Goal: Navigation & Orientation: Find specific page/section

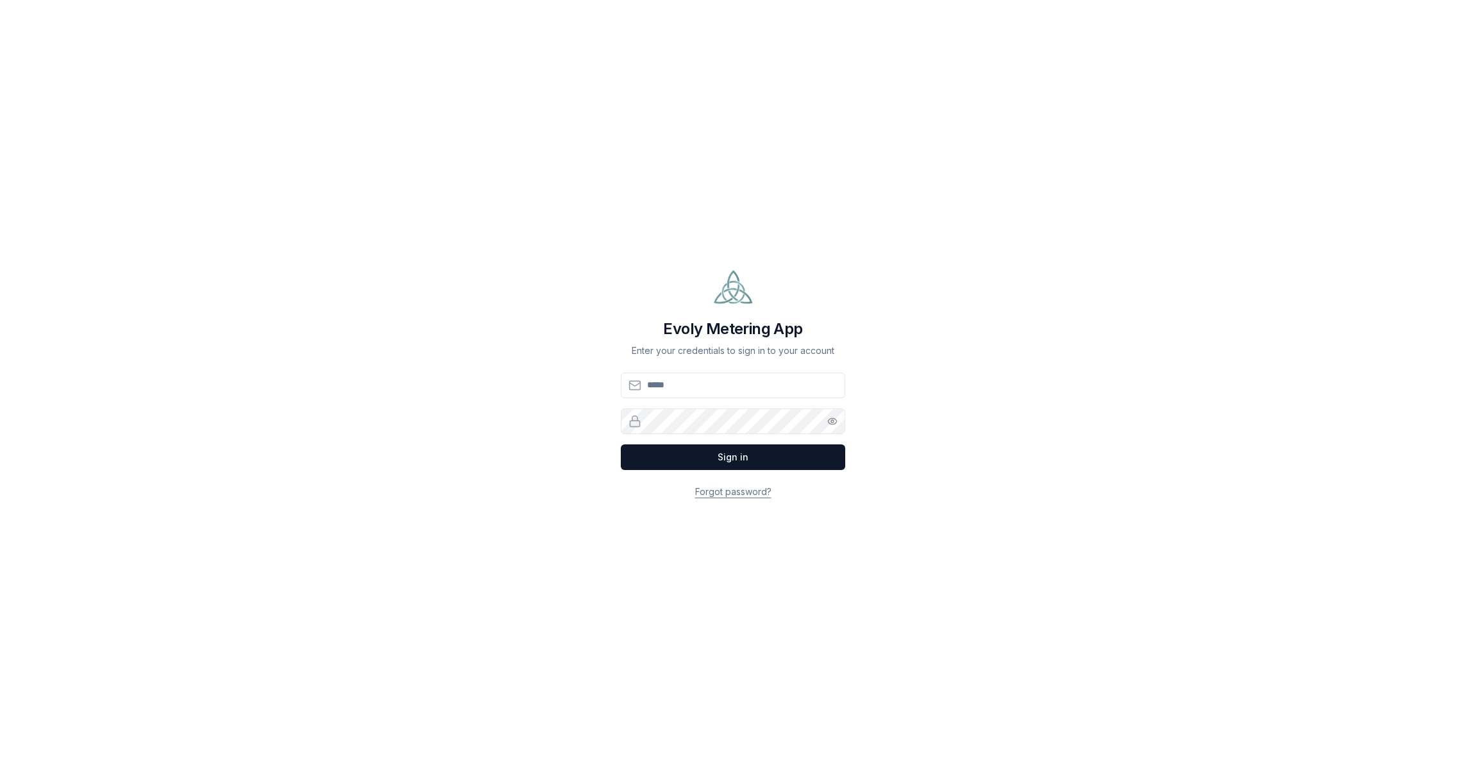
type input "**********"
click at [750, 458] on button "Sign in" at bounding box center [733, 458] width 225 height 26
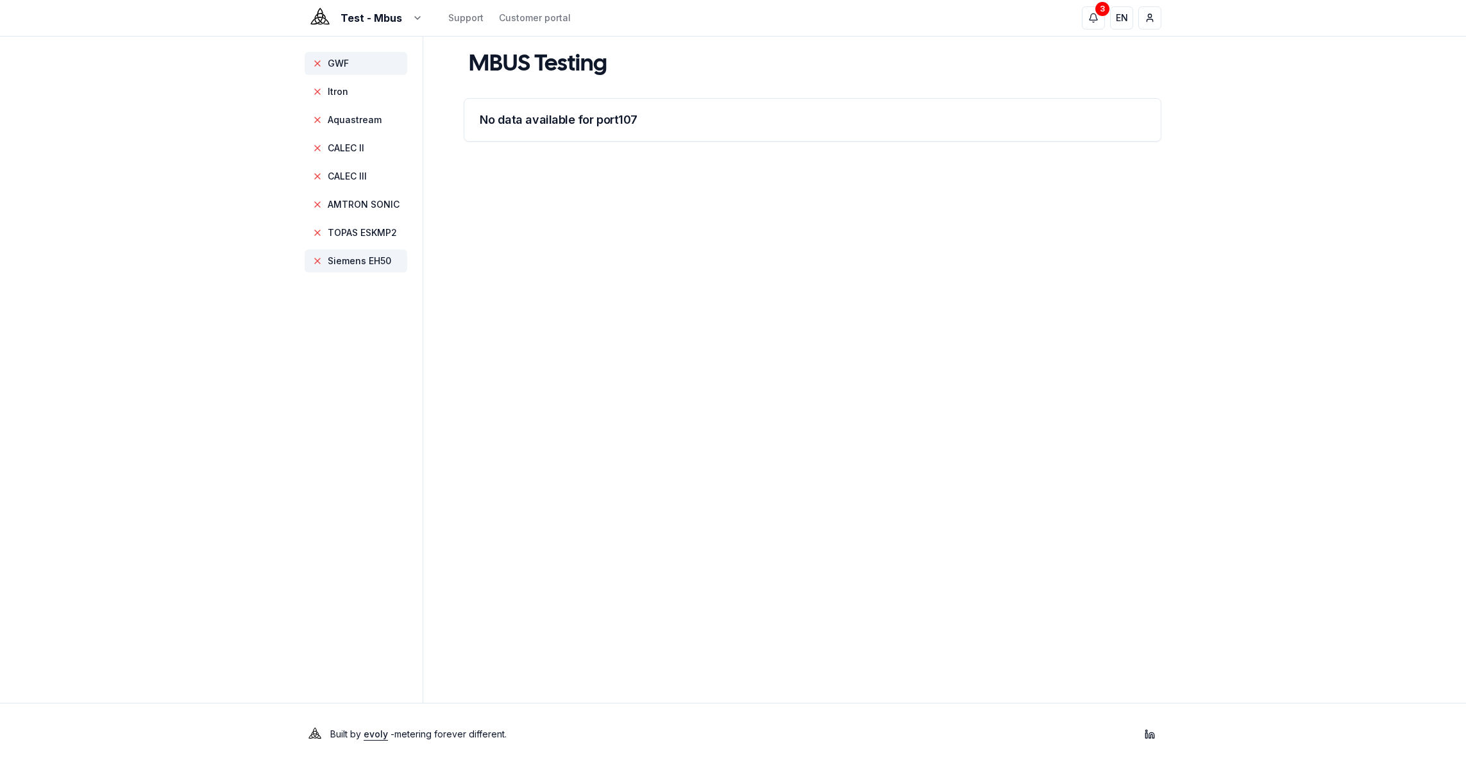
click at [345, 62] on span "GWF" at bounding box center [338, 63] width 21 height 13
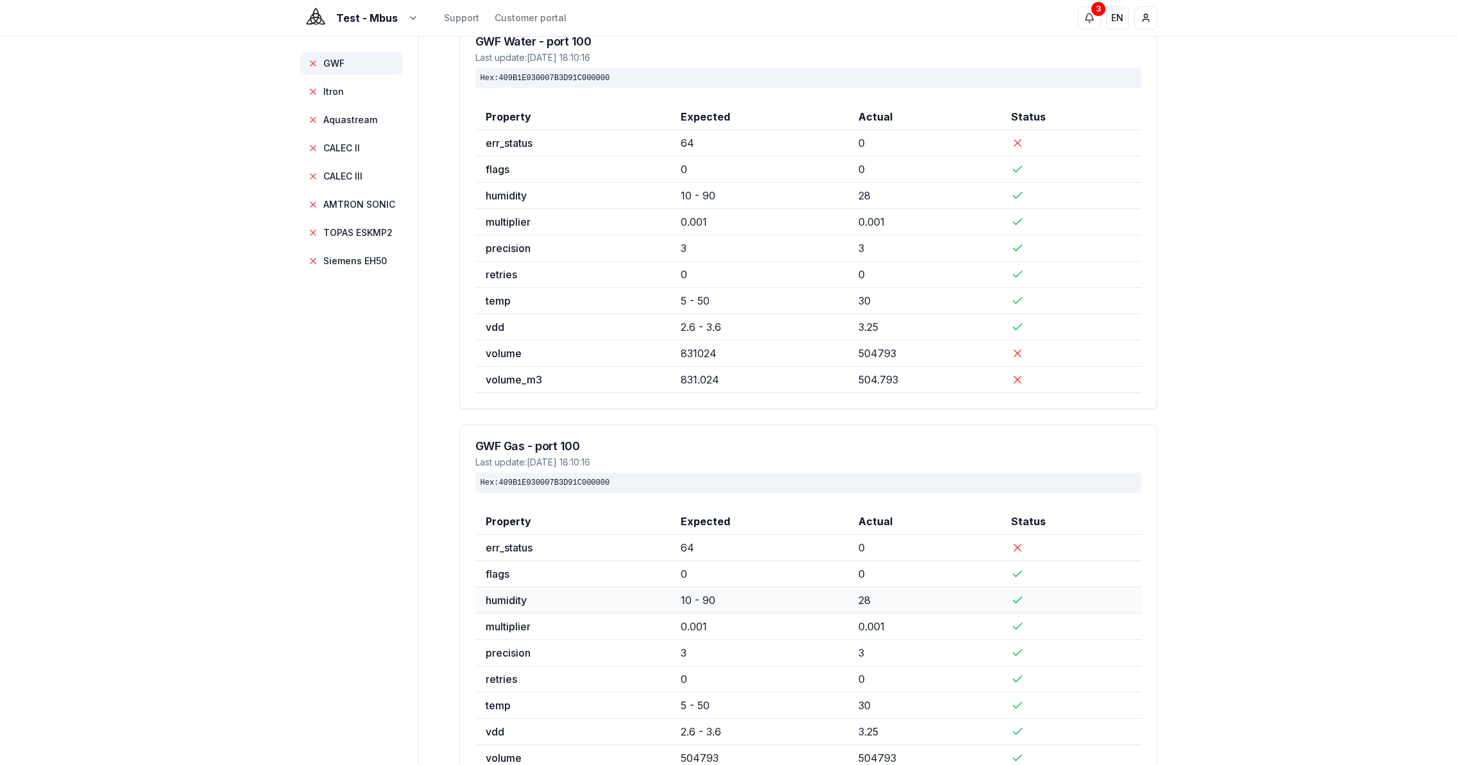
scroll to position [23, 0]
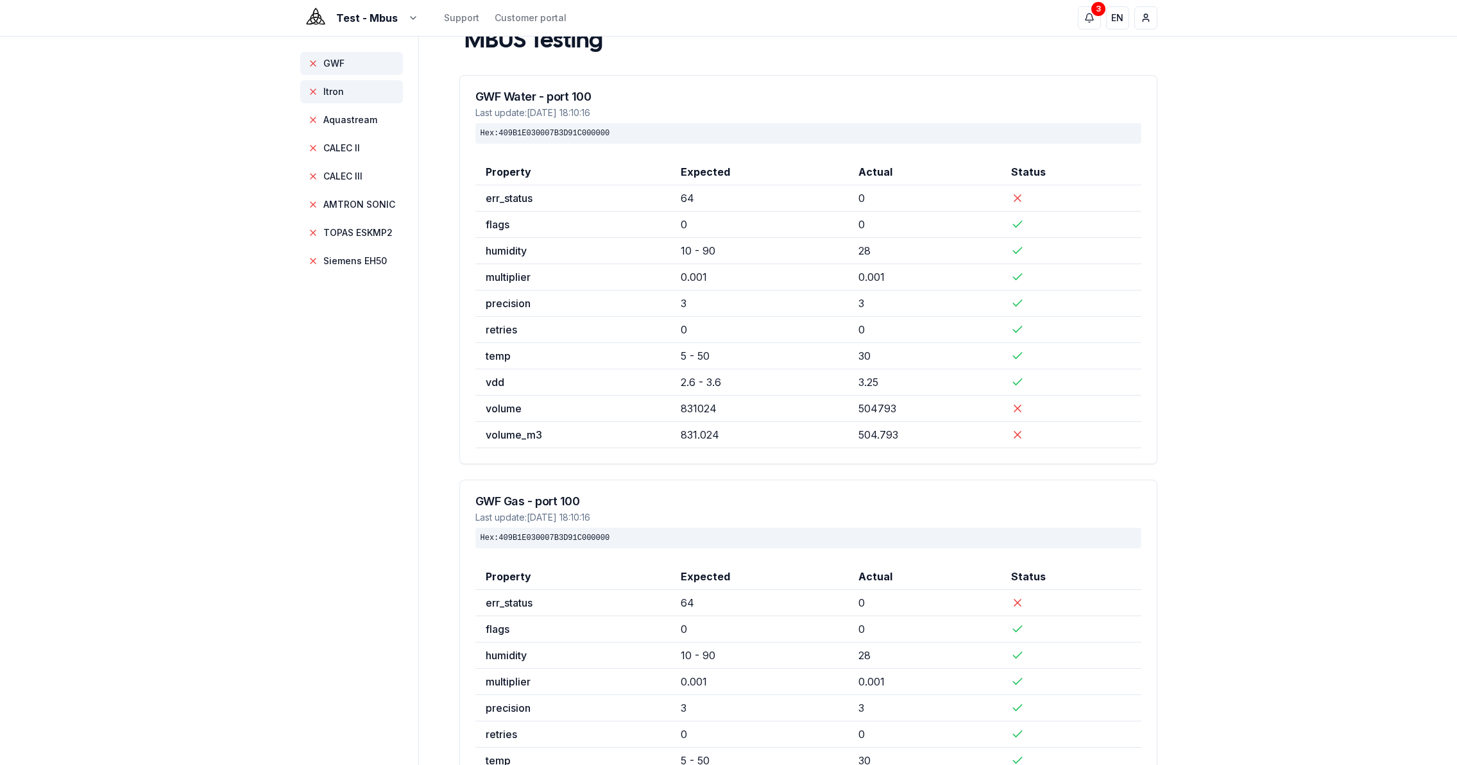
click at [337, 94] on span "Itron" at bounding box center [333, 91] width 21 height 13
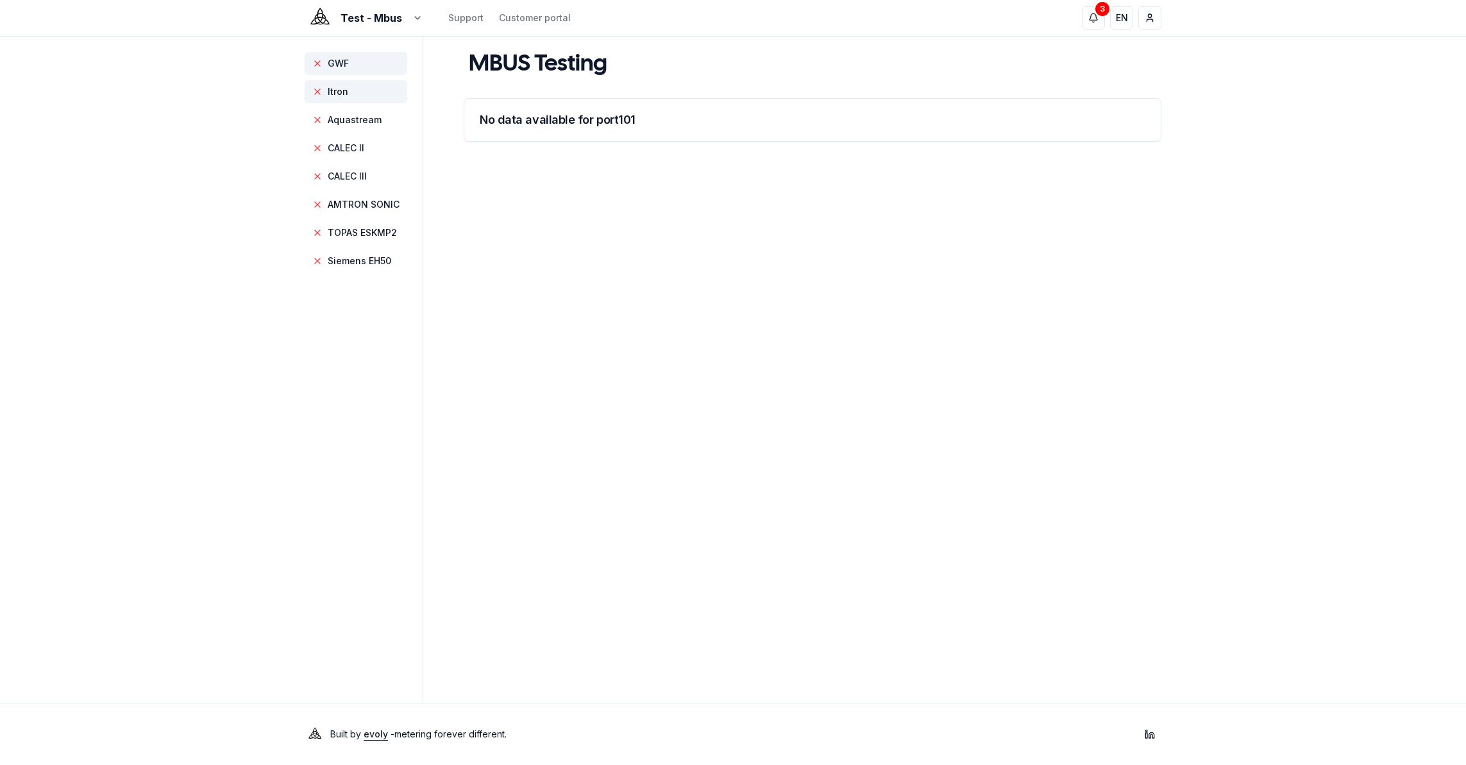
click at [337, 69] on span "GWF" at bounding box center [338, 63] width 21 height 13
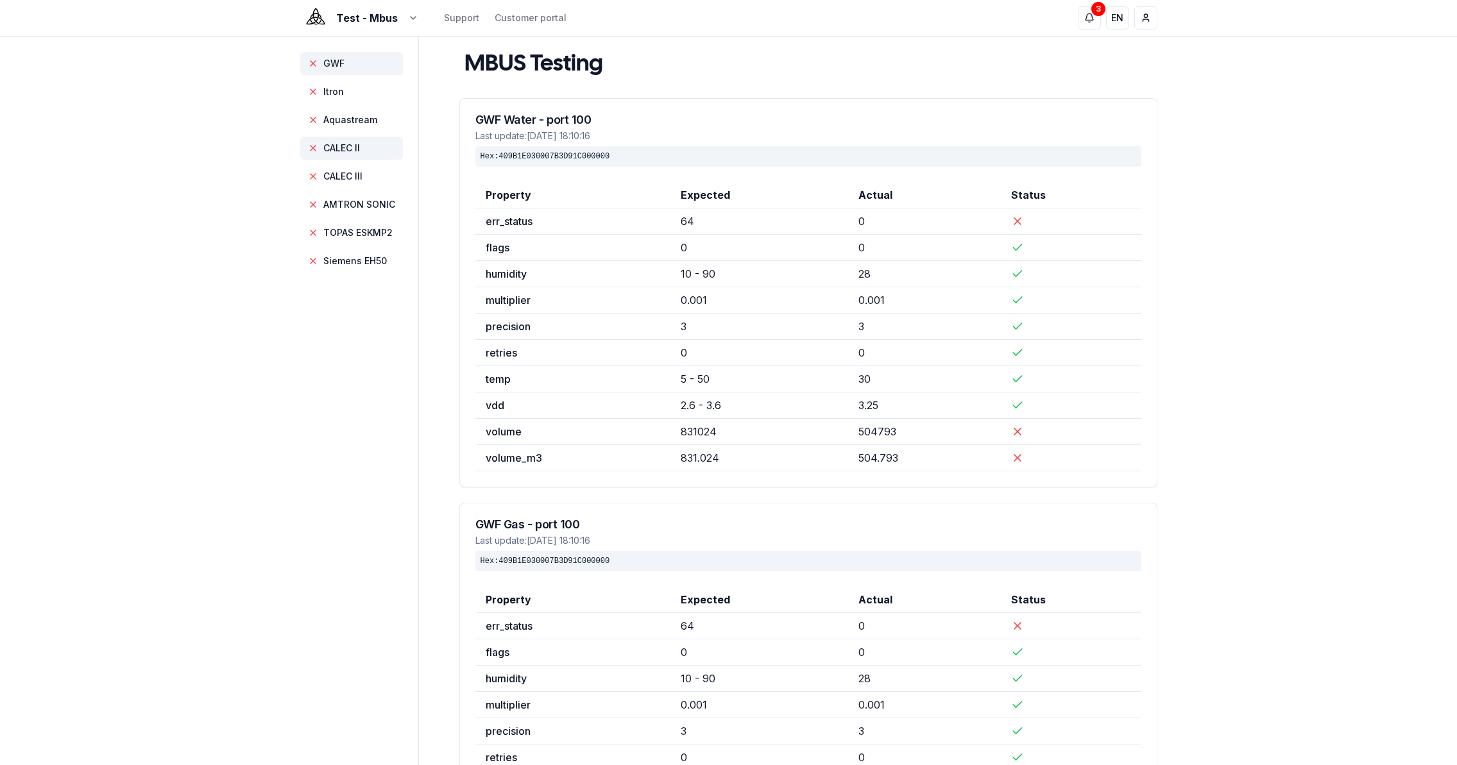
click at [361, 156] on span "CALEC II" at bounding box center [351, 148] width 103 height 23
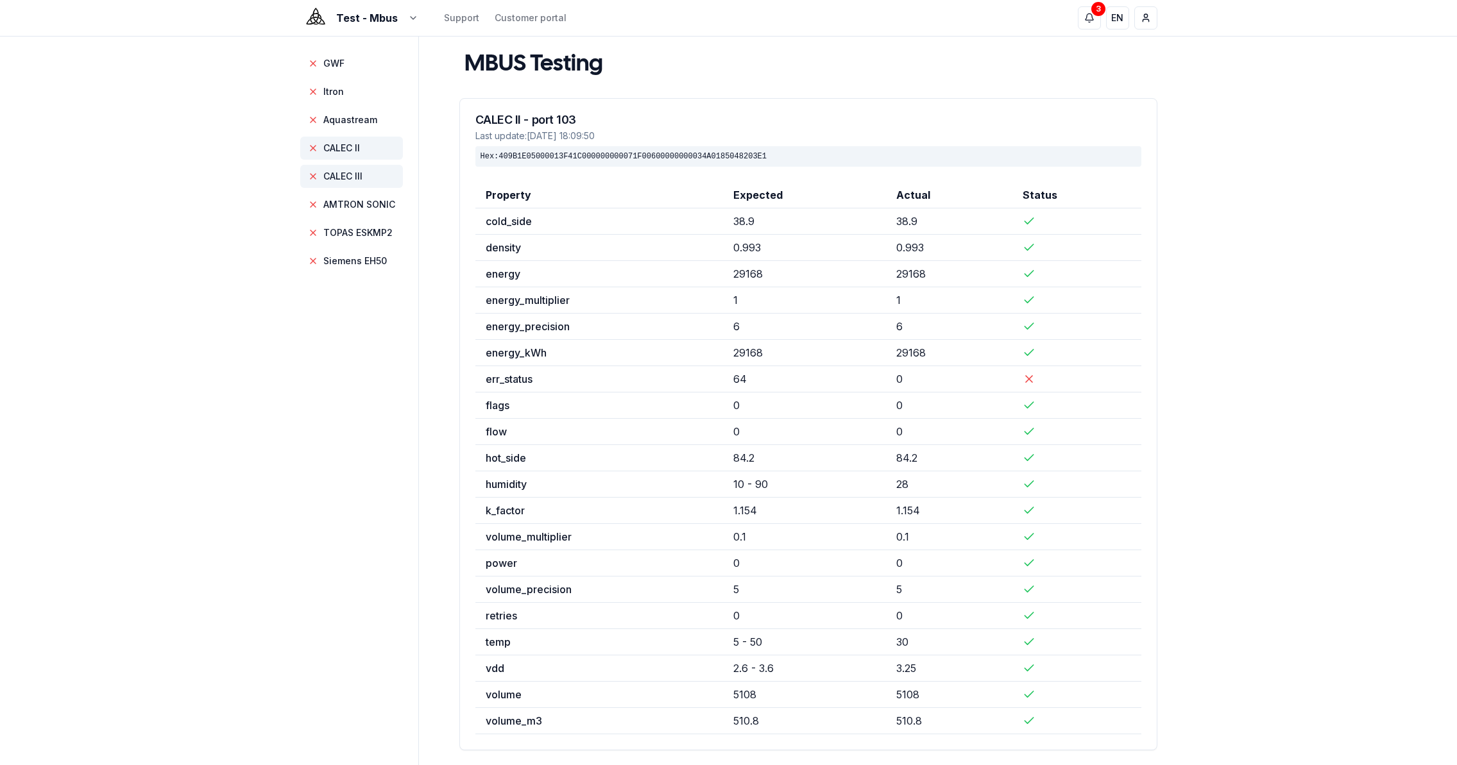
click at [364, 182] on span "CALEC III" at bounding box center [351, 176] width 103 height 23
click at [381, 213] on span "AMTRON SONIC" at bounding box center [351, 204] width 103 height 23
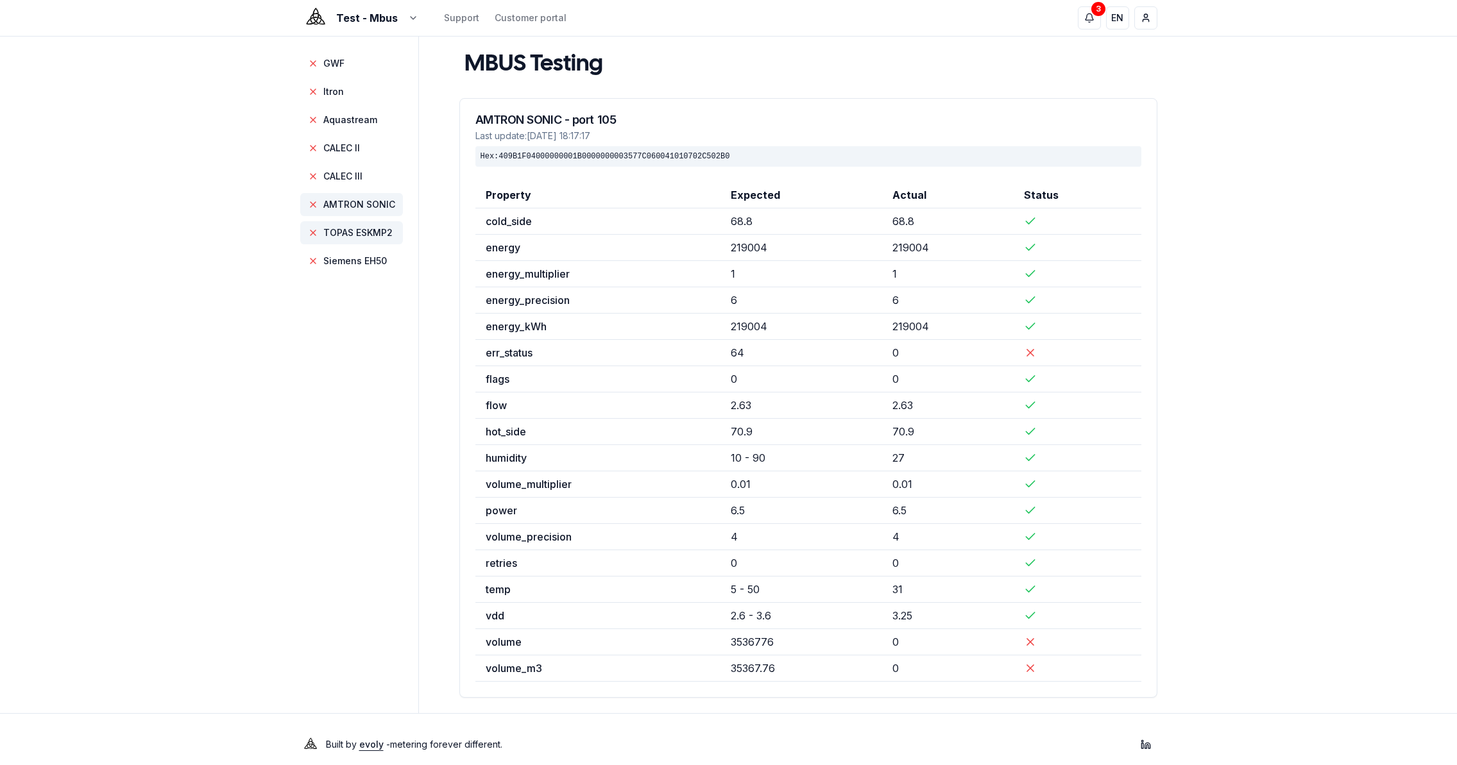
click at [357, 228] on span "TOPAS ESKMP2" at bounding box center [357, 232] width 69 height 13
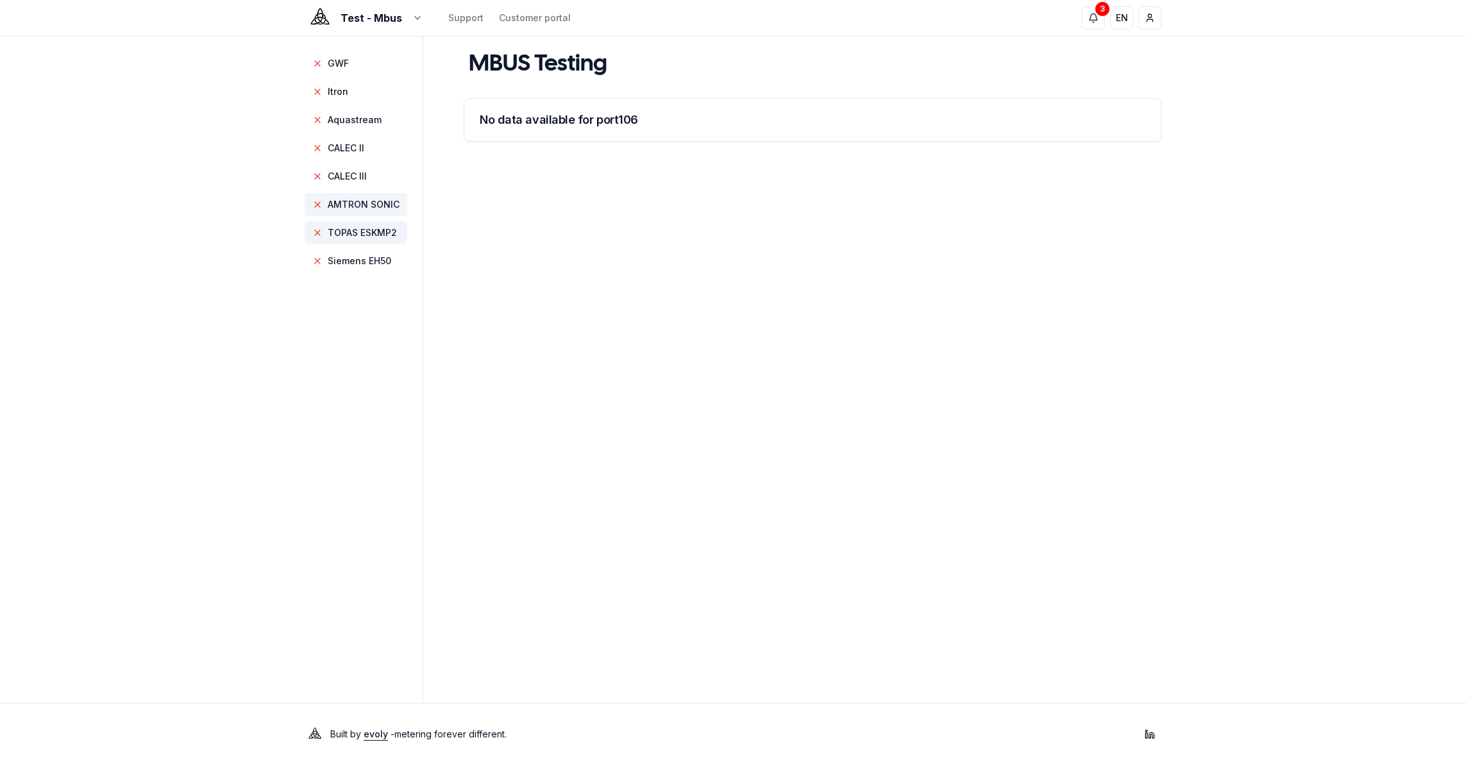
click at [358, 207] on span "AMTRON SONIC" at bounding box center [364, 204] width 72 height 13
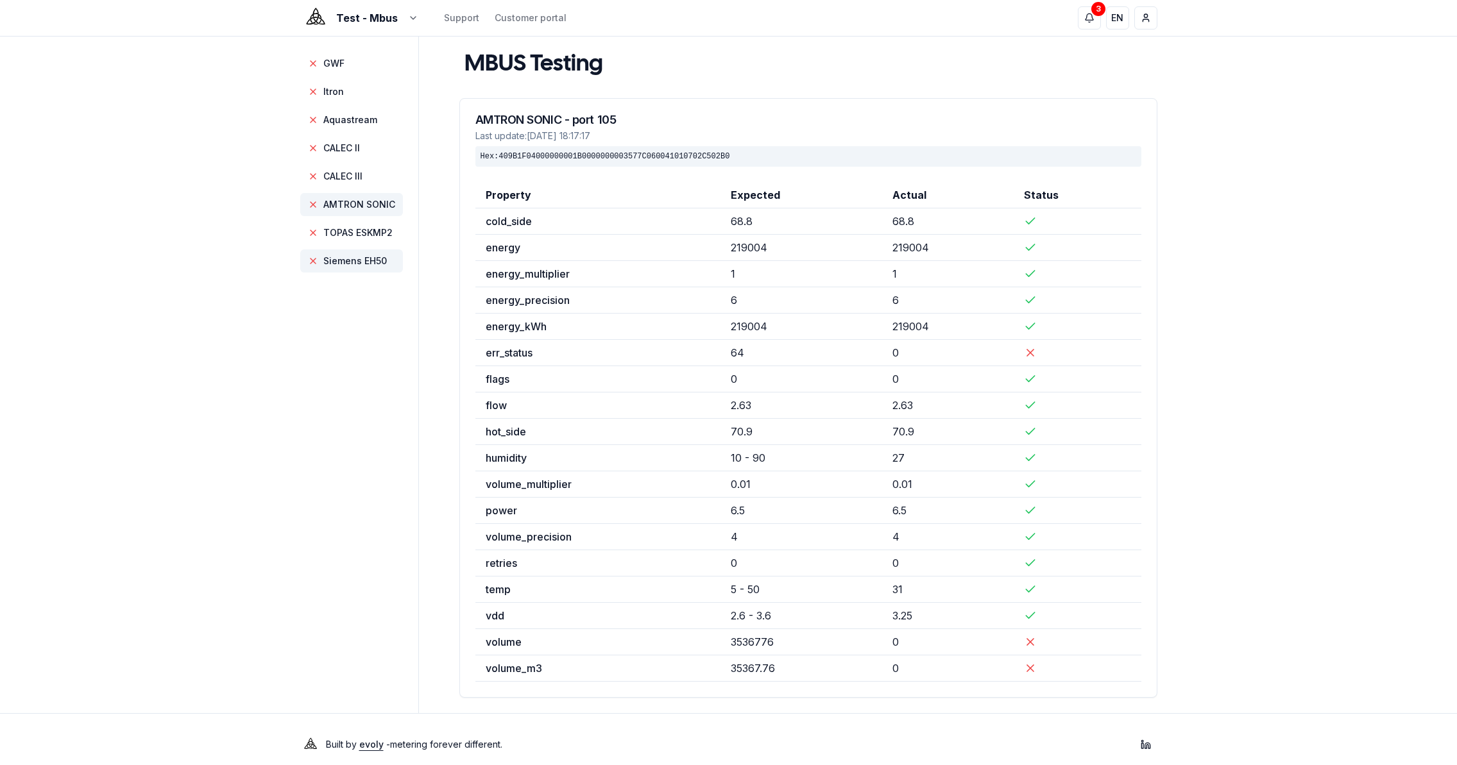
click at [362, 259] on span "Siemens EH50" at bounding box center [355, 261] width 64 height 13
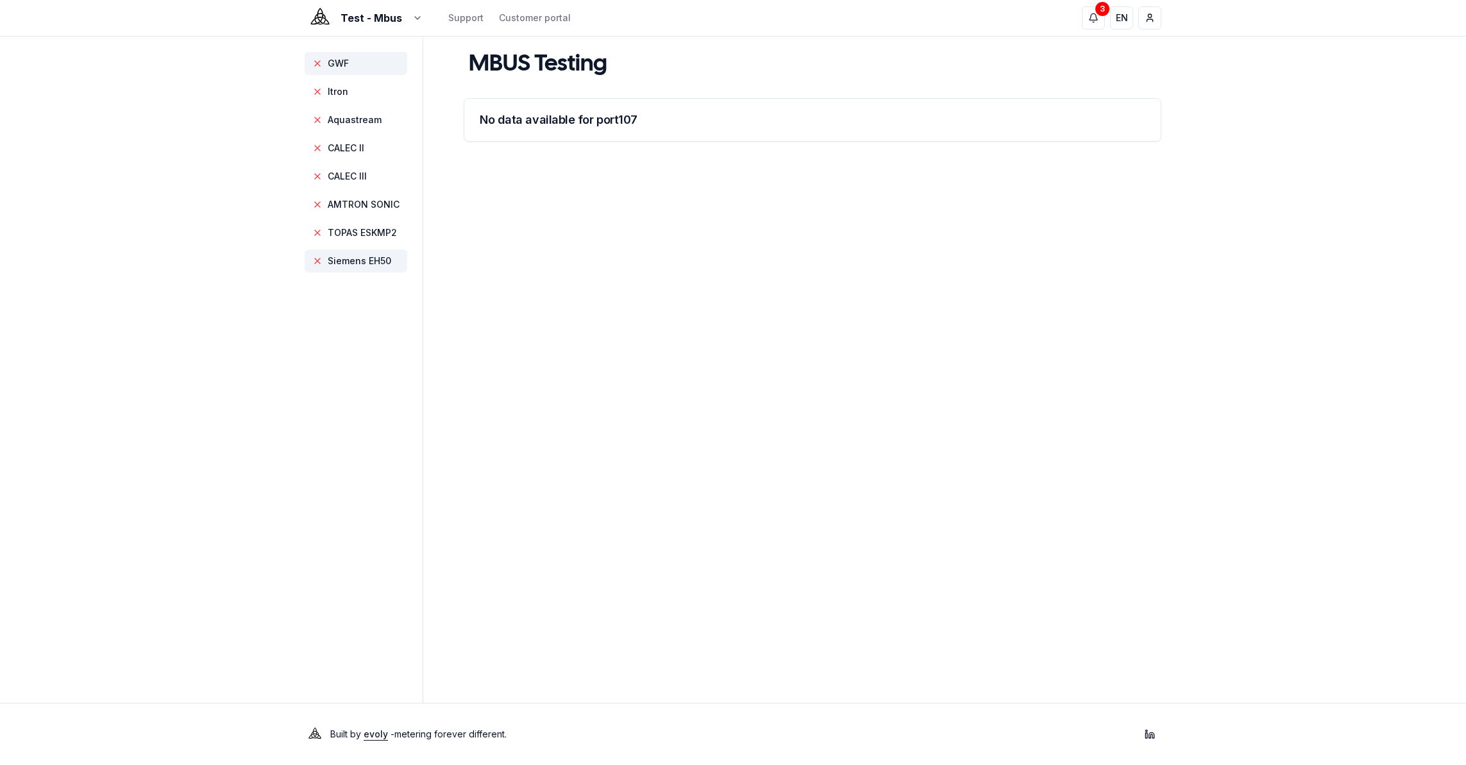
click at [344, 67] on span "GWF" at bounding box center [338, 63] width 21 height 13
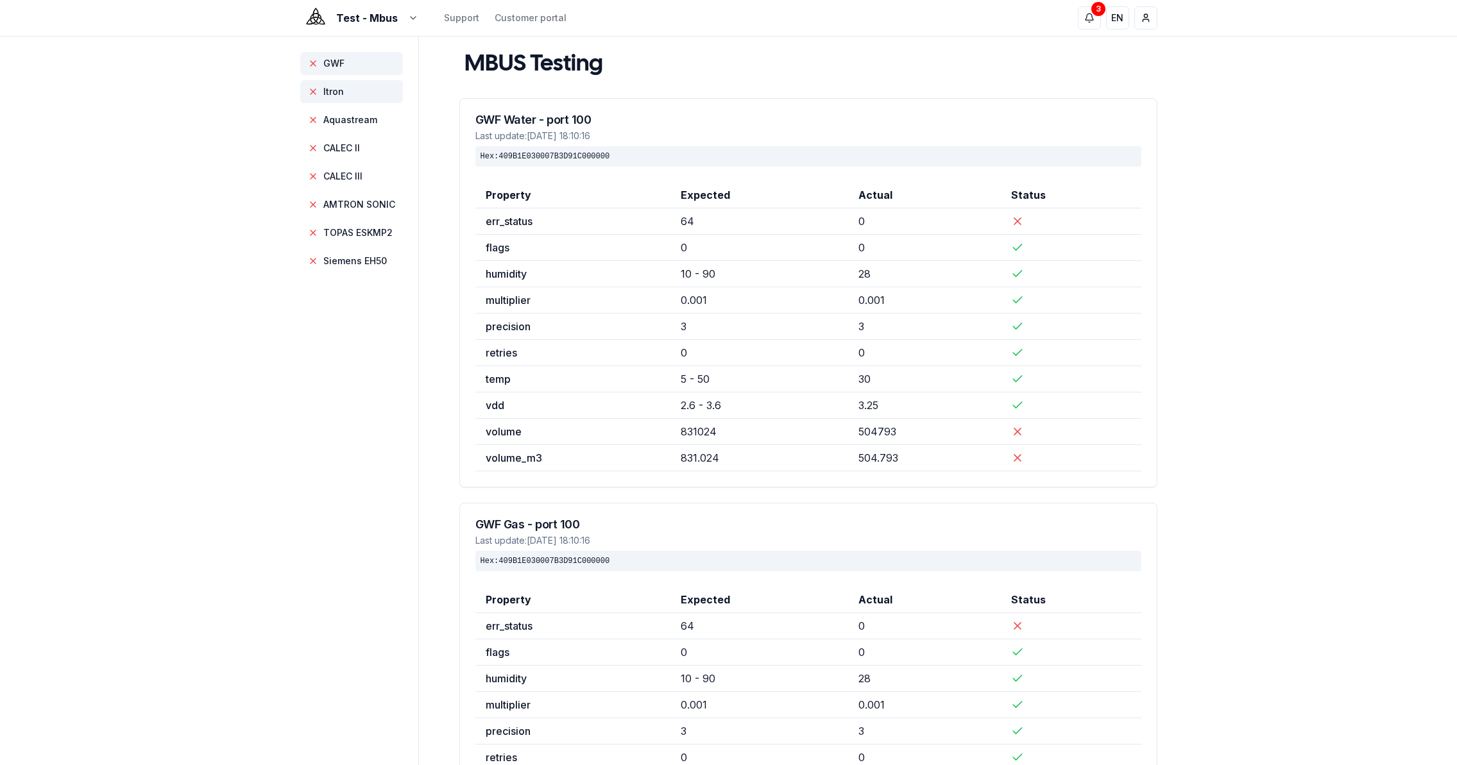
click at [343, 90] on span "Itron" at bounding box center [351, 91] width 103 height 23
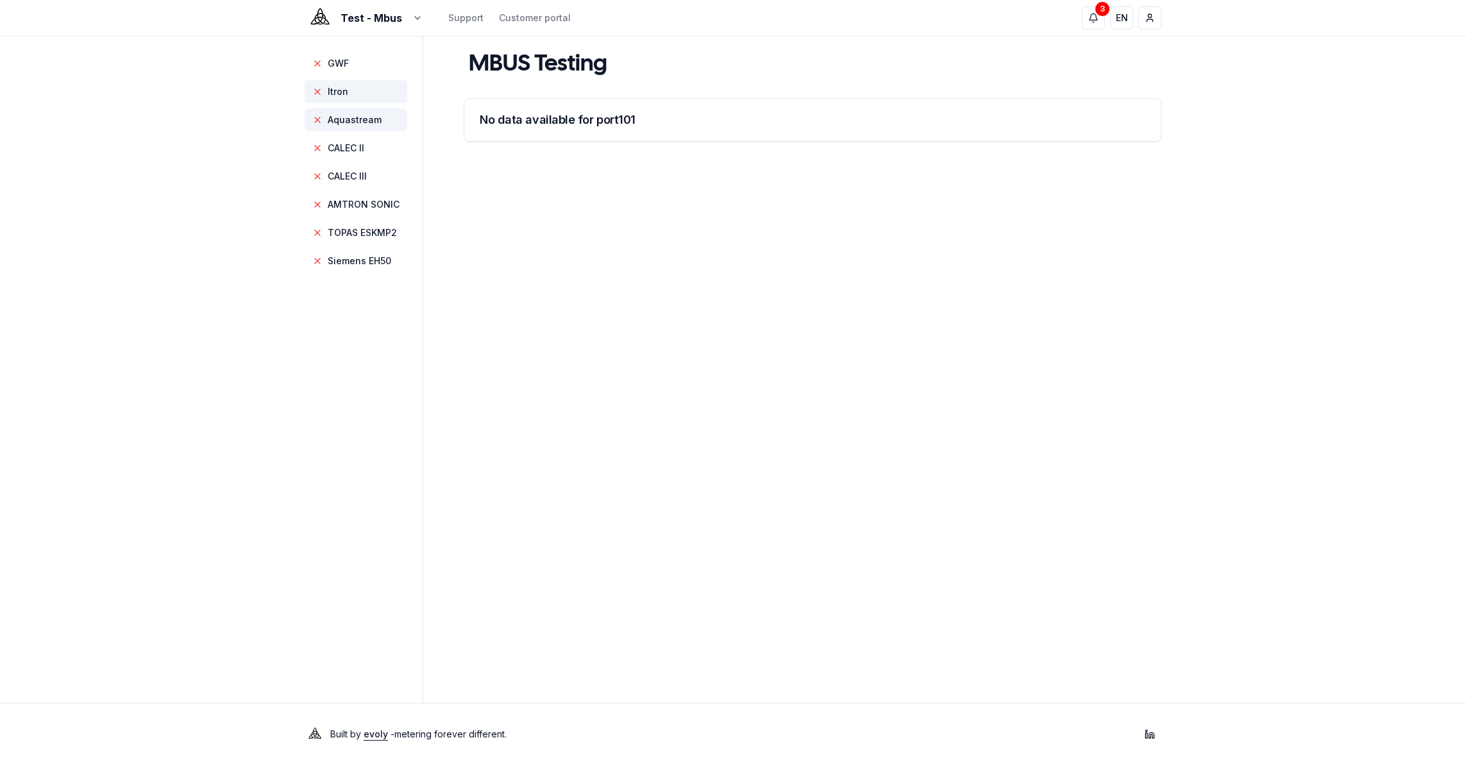
click at [345, 126] on span "Aquastream" at bounding box center [355, 120] width 54 height 13
click at [354, 148] on span "CALEC II" at bounding box center [346, 148] width 37 height 13
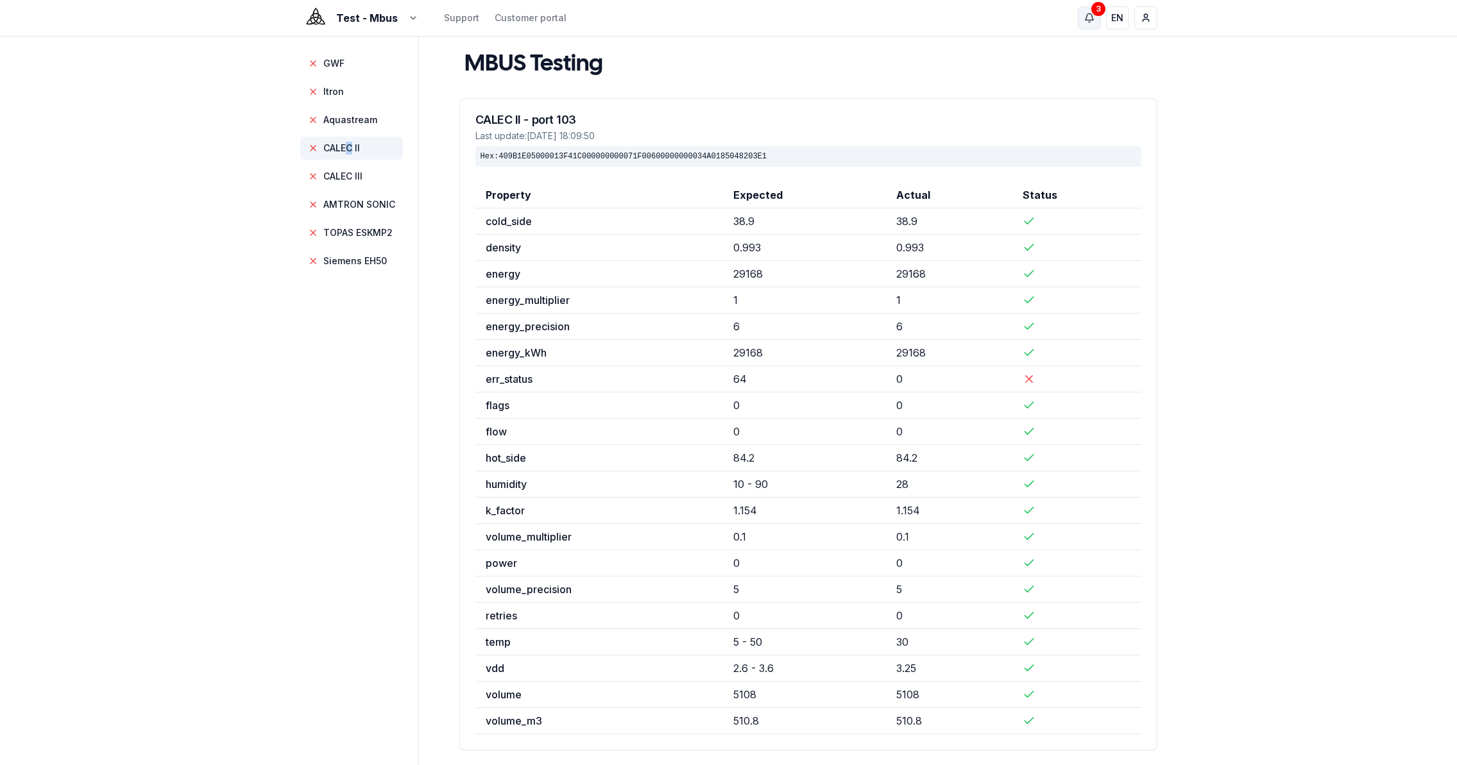
click at [1091, 15] on icon "button" at bounding box center [1089, 16] width 8 height 6
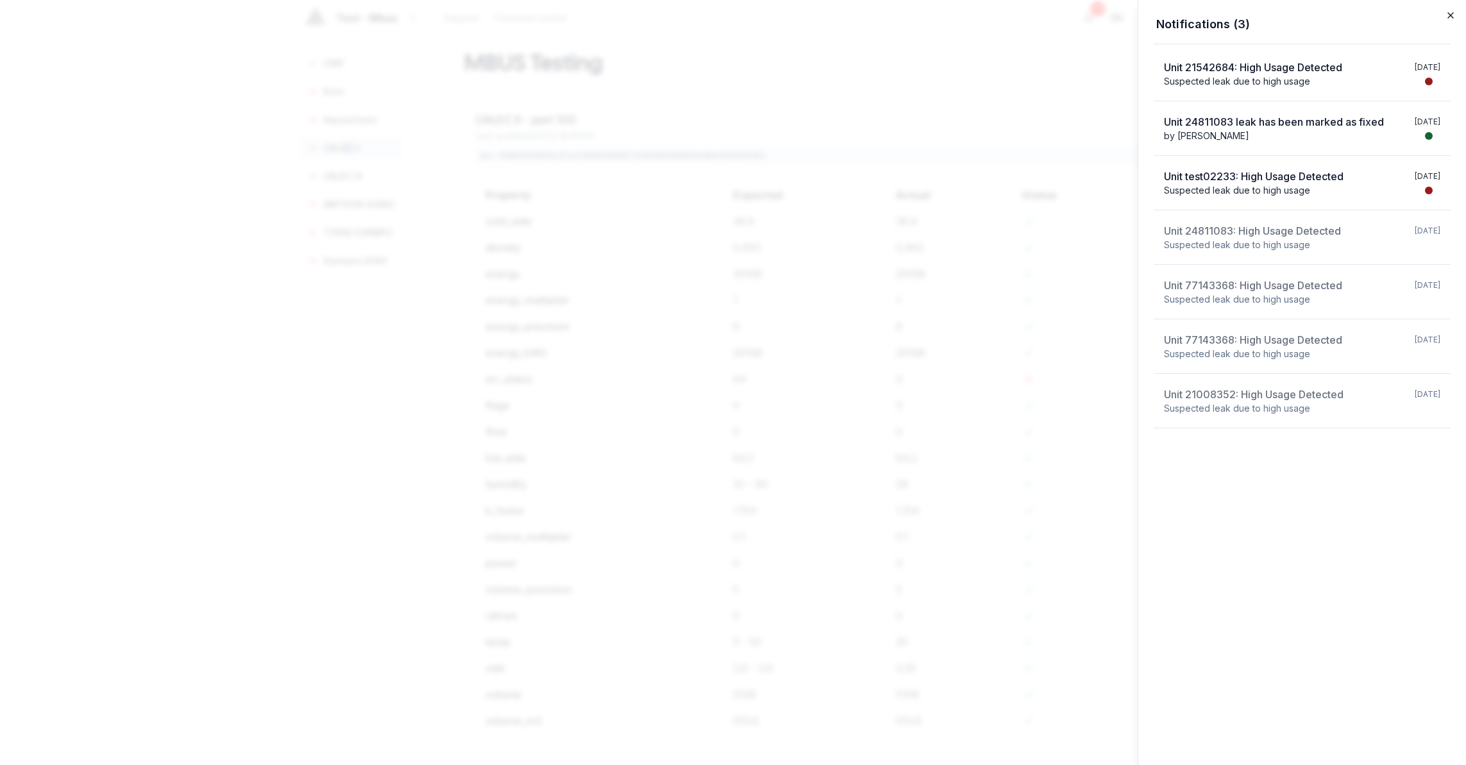
click at [1448, 11] on icon "button" at bounding box center [1451, 15] width 10 height 10
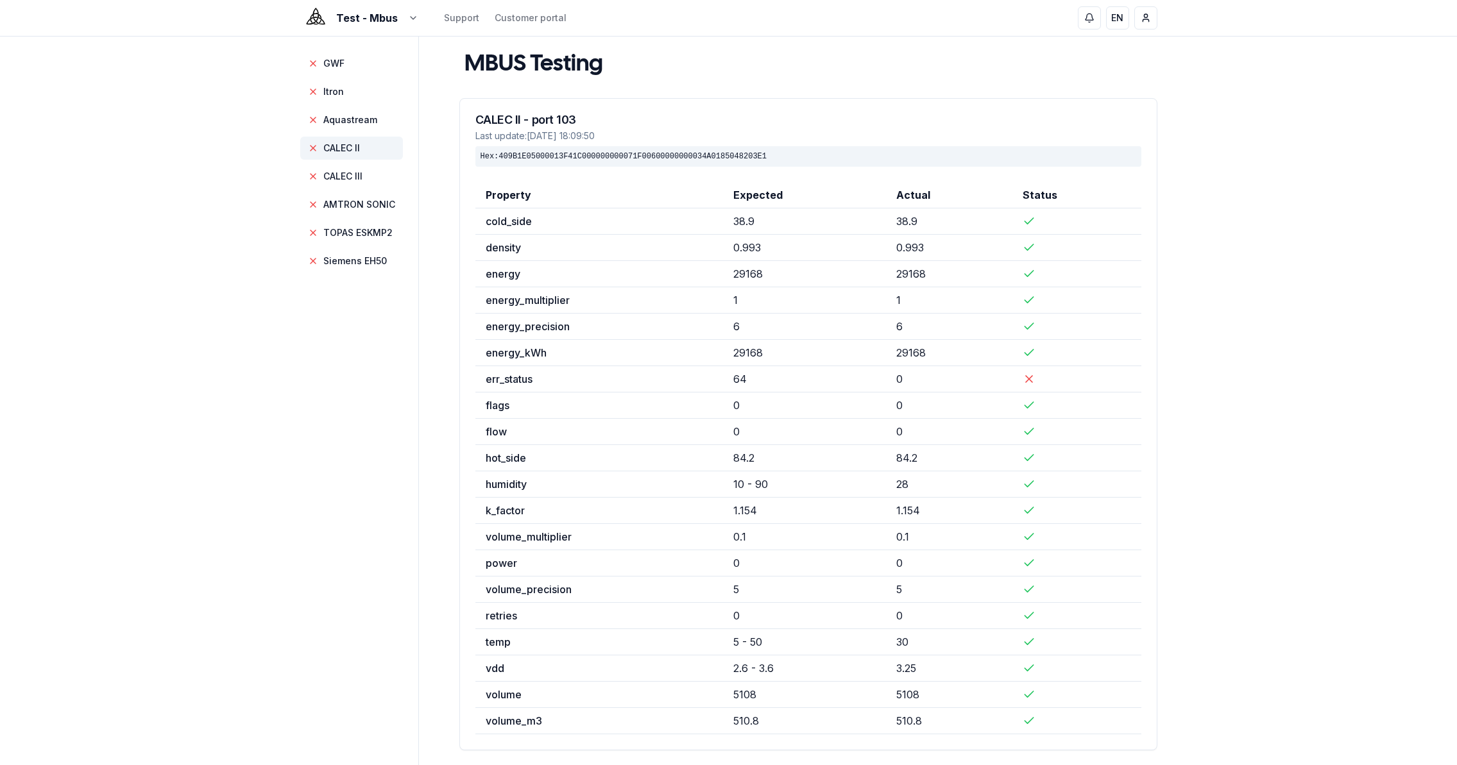
click at [246, 467] on div "Test - Mbus Support Customer portal EN Charles GWF Itron Aquastream CALEC II CA…" at bounding box center [728, 414] width 1457 height 828
